Goal: Find specific page/section

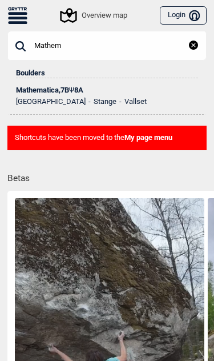
type input "Mathem"
click at [111, 92] on div "Mathematica , 7B Ψ 8A" at bounding box center [107, 90] width 182 height 8
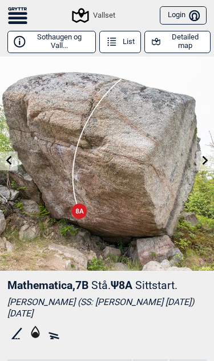
click at [187, 41] on button "Detailed map" at bounding box center [177, 42] width 66 height 22
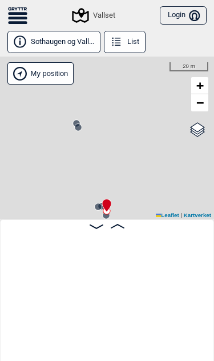
scroll to position [0, 526]
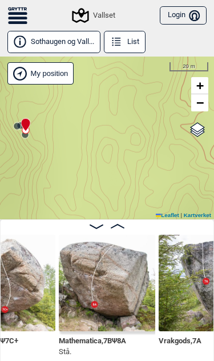
click at [44, 78] on div "My position" at bounding box center [40, 73] width 66 height 22
click at [51, 72] on div "My position" at bounding box center [40, 73] width 66 height 22
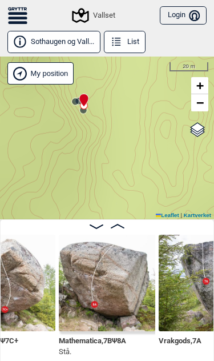
click at [47, 74] on div "My position" at bounding box center [40, 73] width 66 height 22
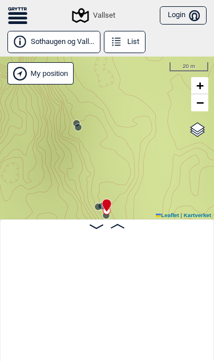
scroll to position [0, 526]
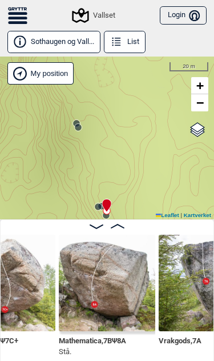
click at [57, 74] on div "My position" at bounding box center [40, 73] width 66 height 22
click at [22, 17] on icon at bounding box center [17, 15] width 19 height 17
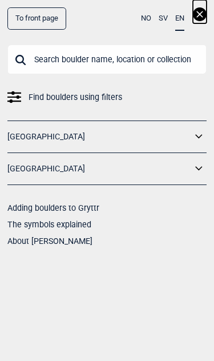
click at [110, 59] on input "text" at bounding box center [106, 60] width 199 height 30
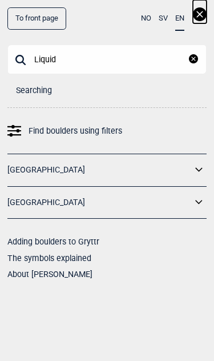
type input "Liquid s"
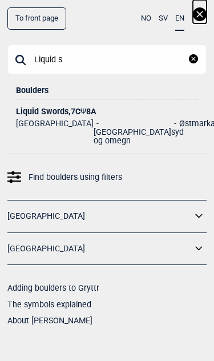
click at [114, 111] on div "Liquid Swords , 7C Ψ 8A" at bounding box center [107, 111] width 182 height 9
